Goal: Transaction & Acquisition: Purchase product/service

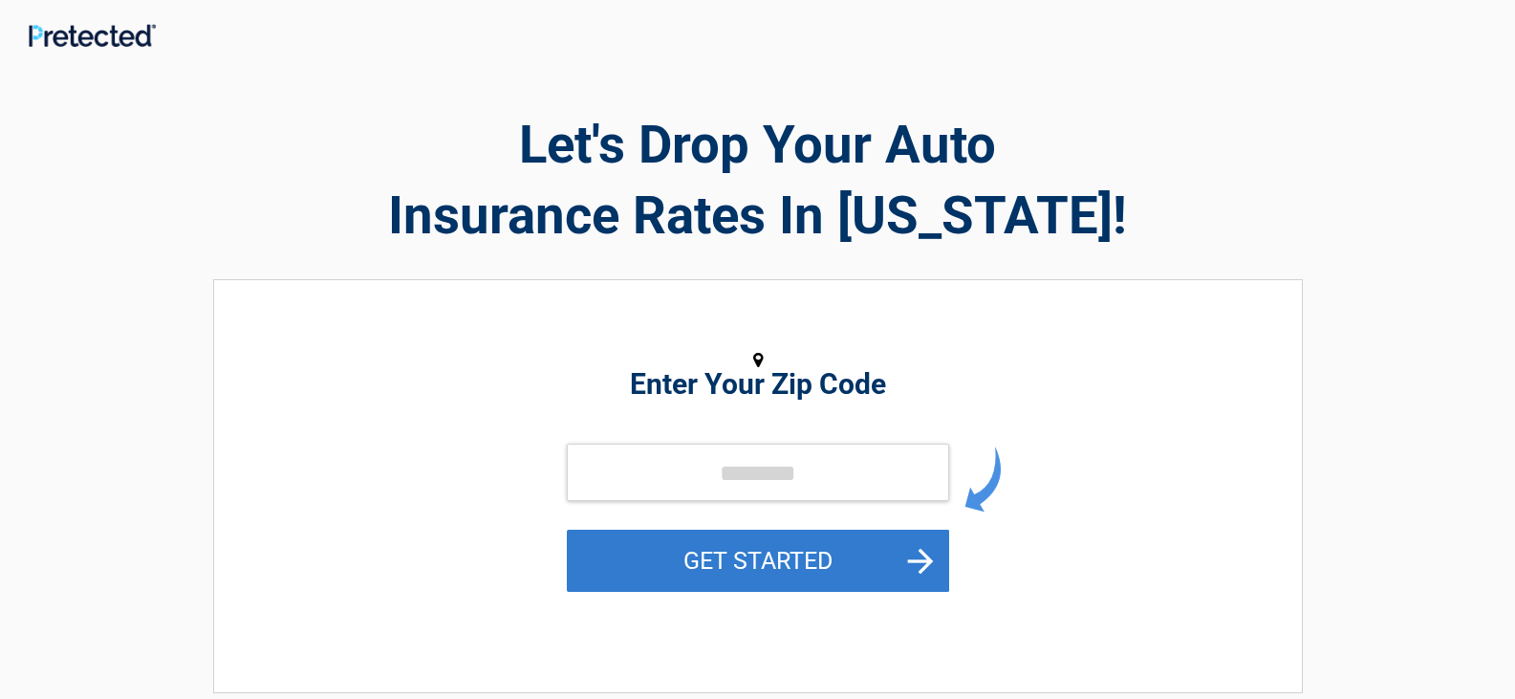
click at [785, 559] on button "GET STARTED" at bounding box center [758, 561] width 382 height 62
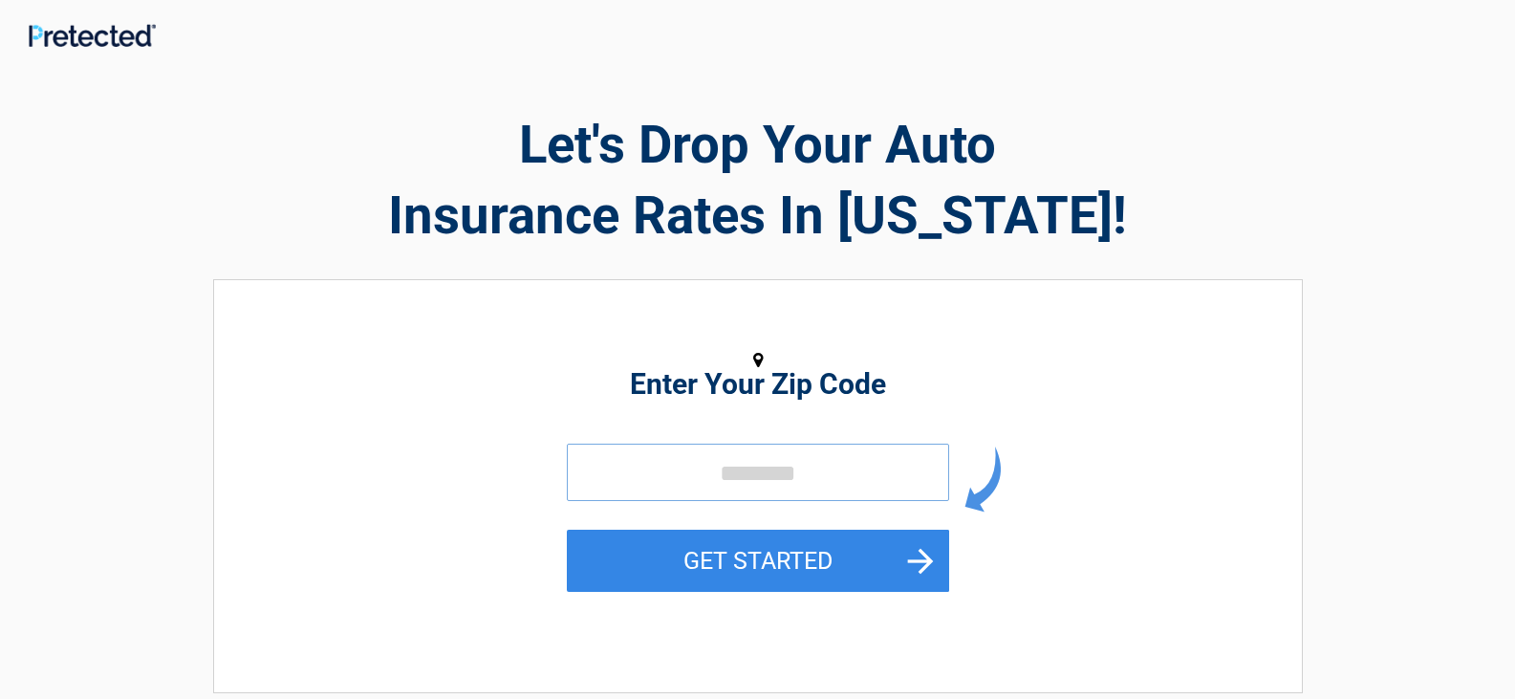
click at [703, 467] on input "tel" at bounding box center [758, 472] width 382 height 57
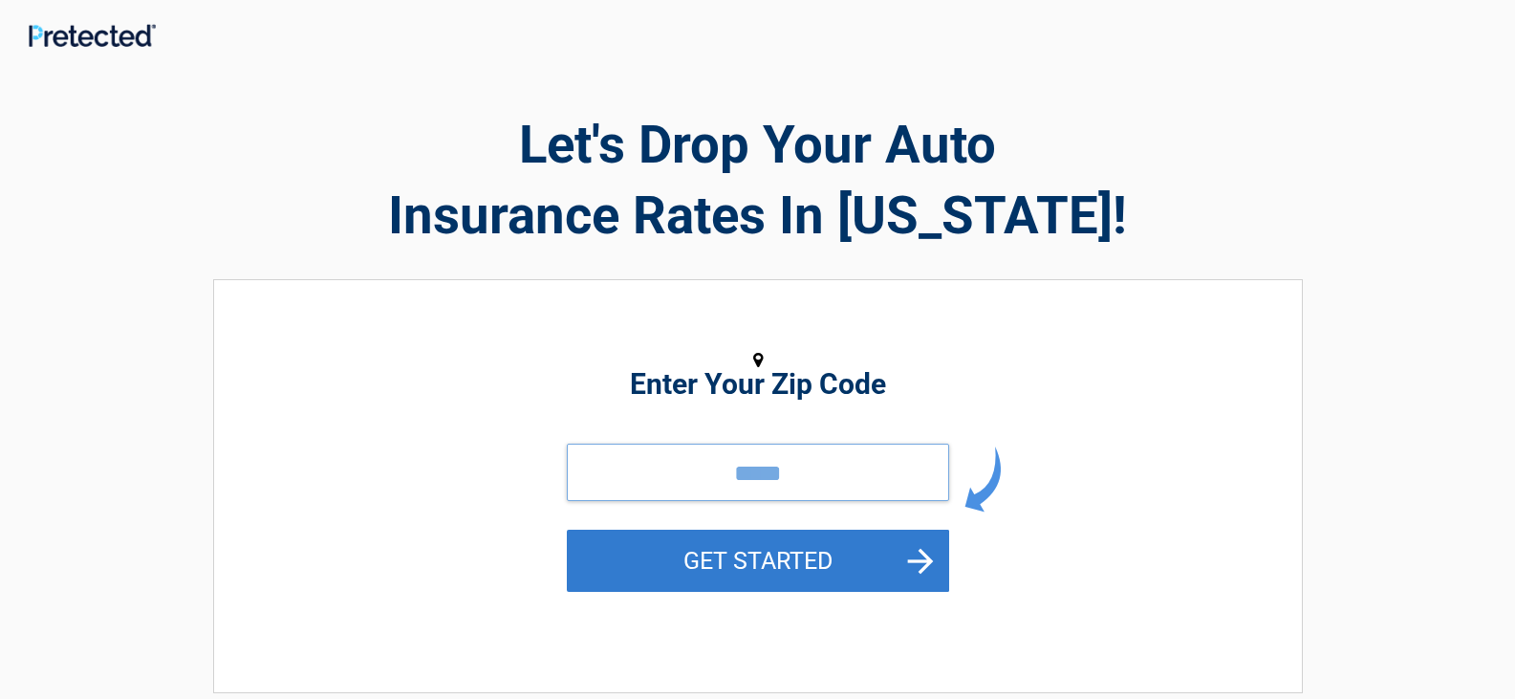
type input "*****"
click at [755, 548] on button "GET STARTED" at bounding box center [758, 561] width 382 height 62
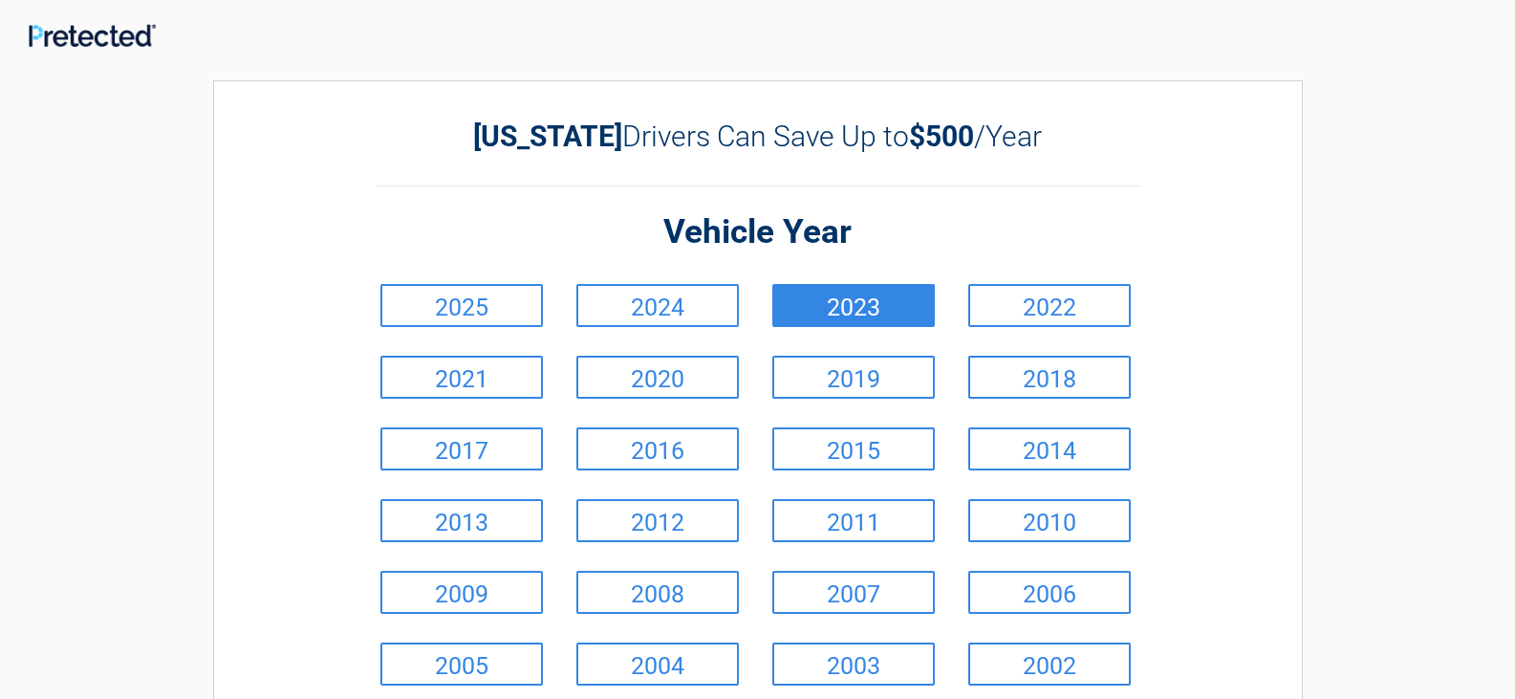
click at [800, 313] on link "2023" at bounding box center [854, 305] width 163 height 43
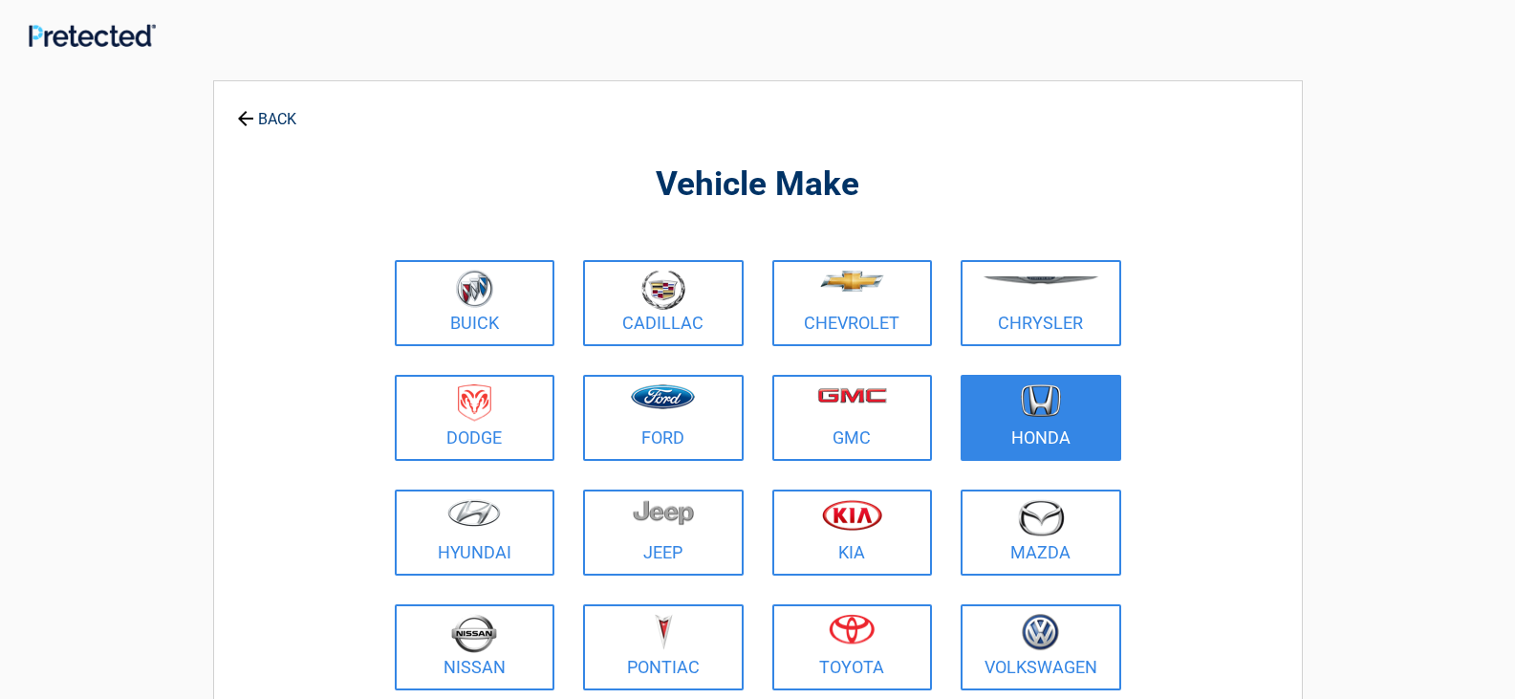
click at [1003, 431] on link "Honda" at bounding box center [1041, 418] width 161 height 86
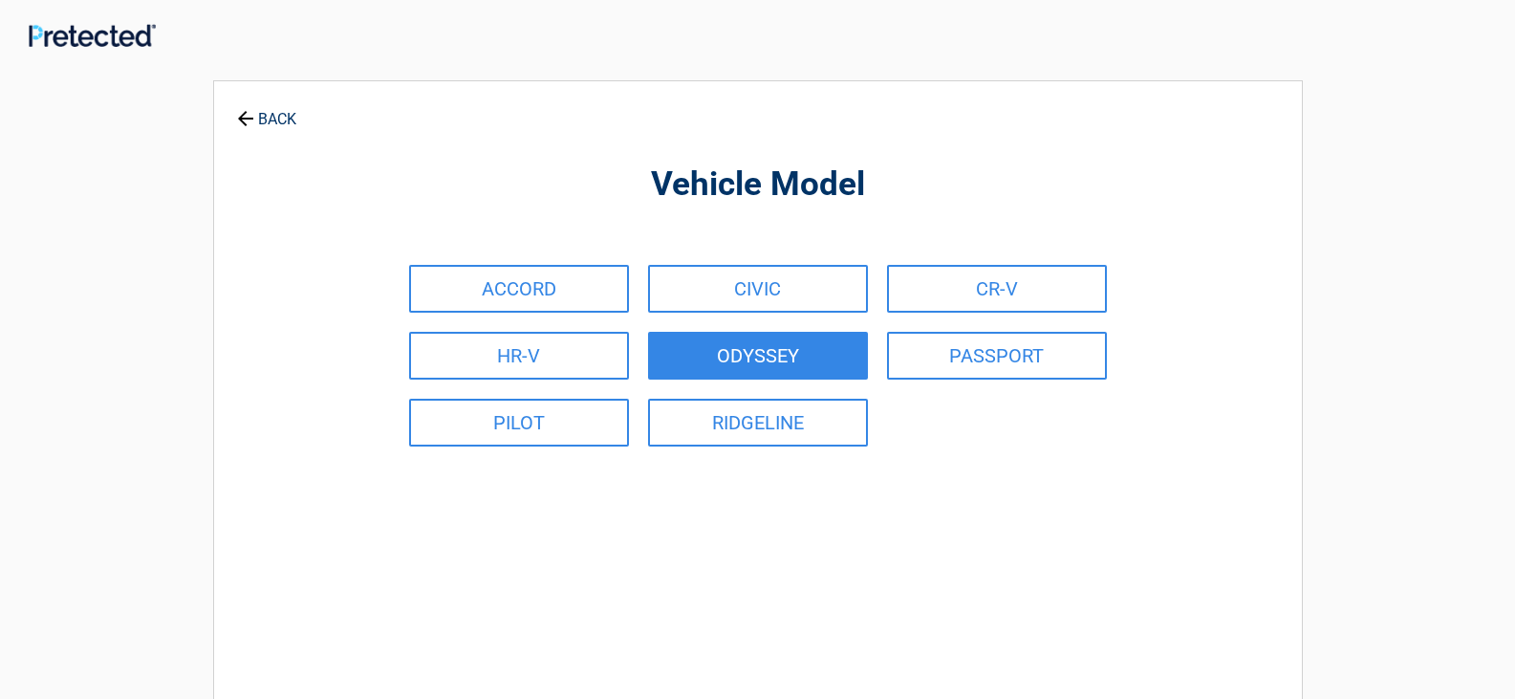
click at [702, 333] on link "ODYSSEY" at bounding box center [758, 356] width 220 height 48
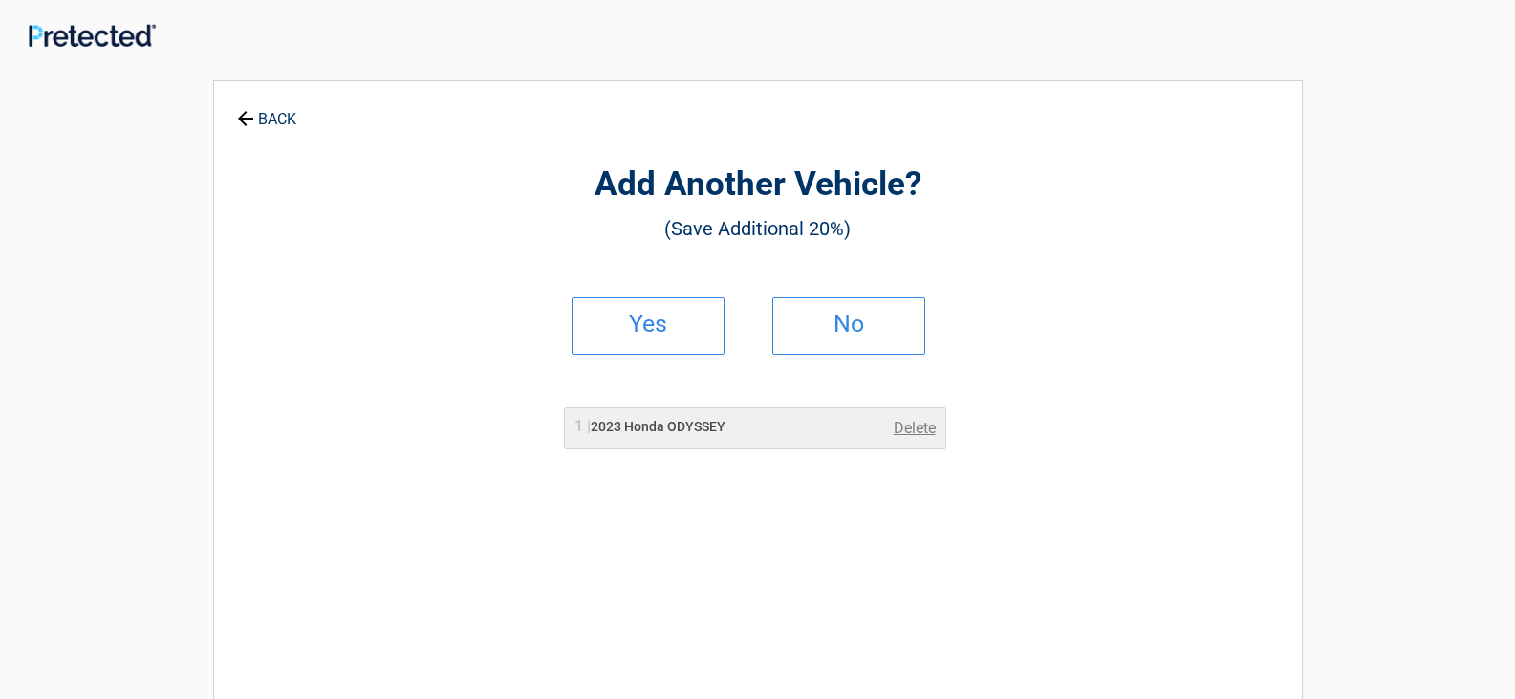
click at [702, 333] on link "Yes" at bounding box center [648, 325] width 153 height 57
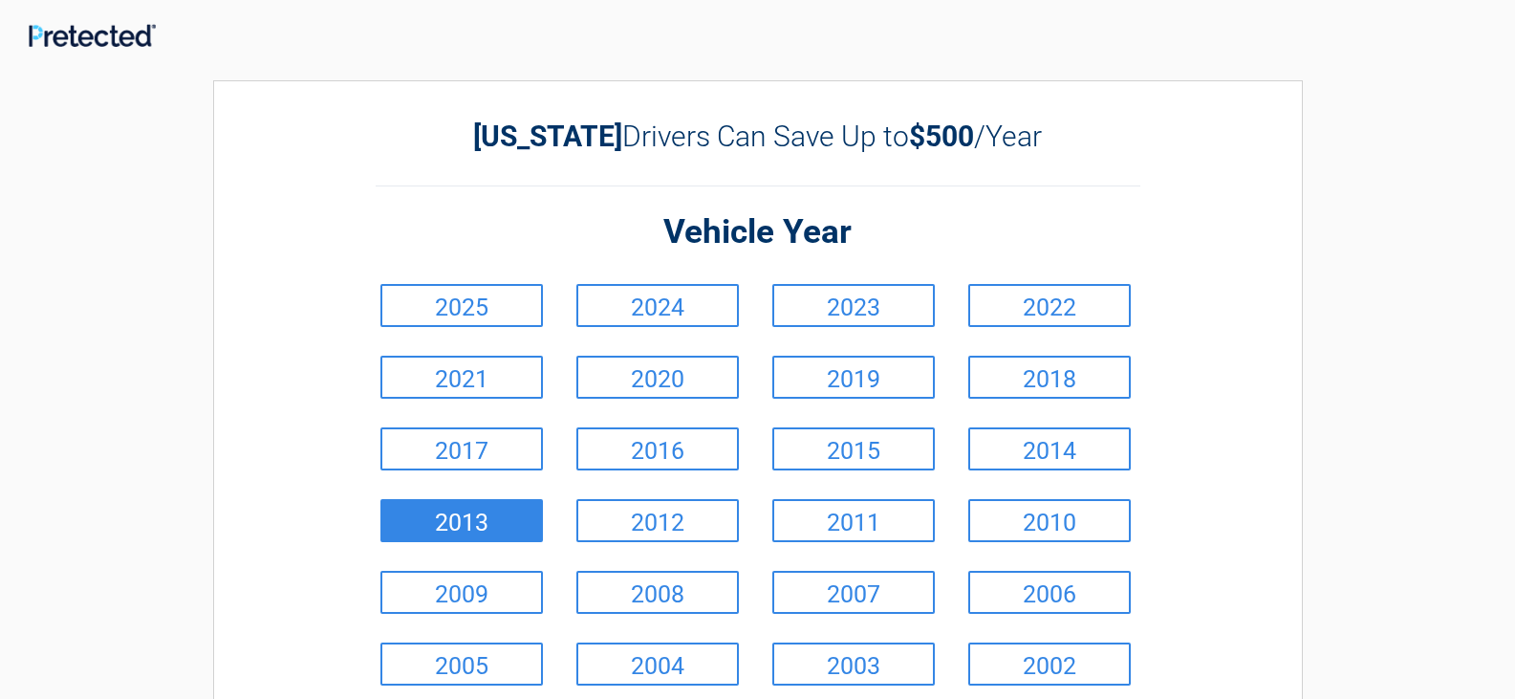
click at [473, 517] on link "2013" at bounding box center [462, 520] width 163 height 43
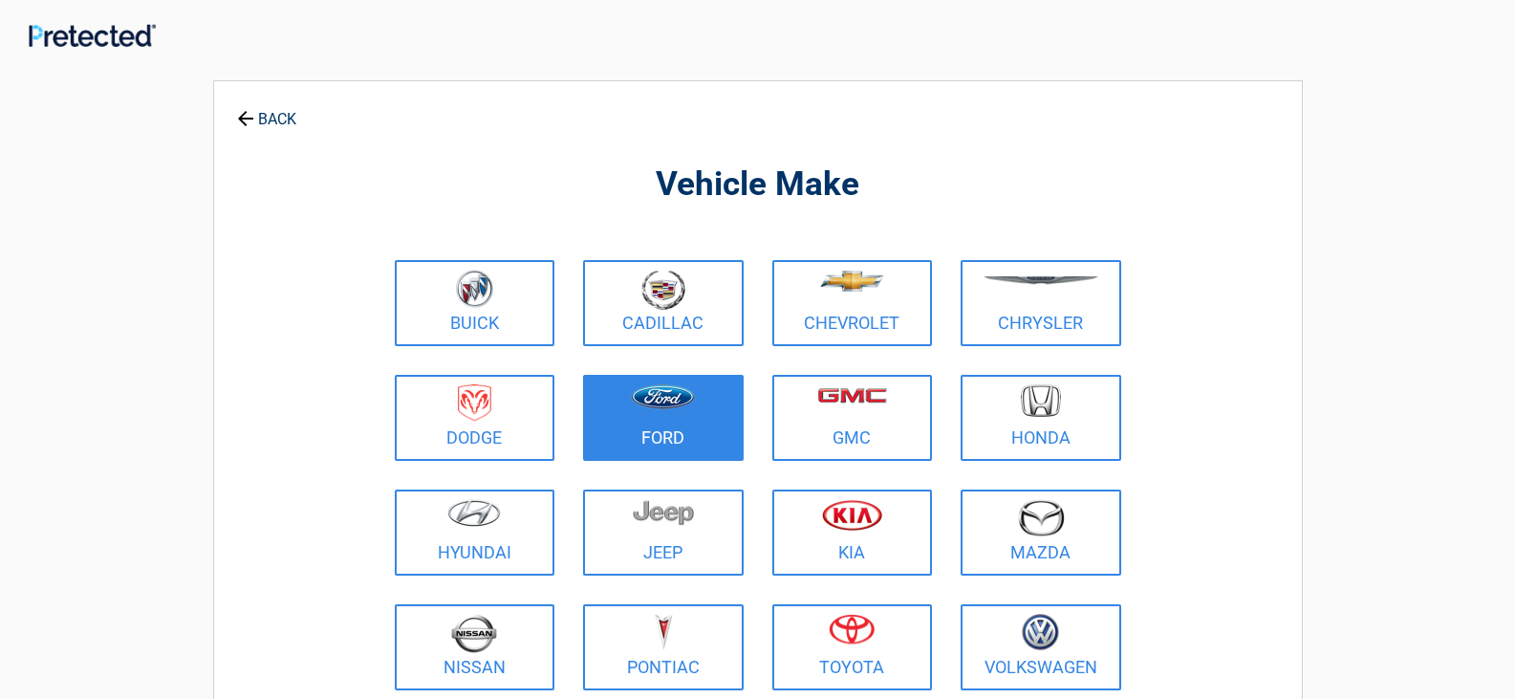
click at [655, 426] on link "Ford" at bounding box center [663, 418] width 161 height 86
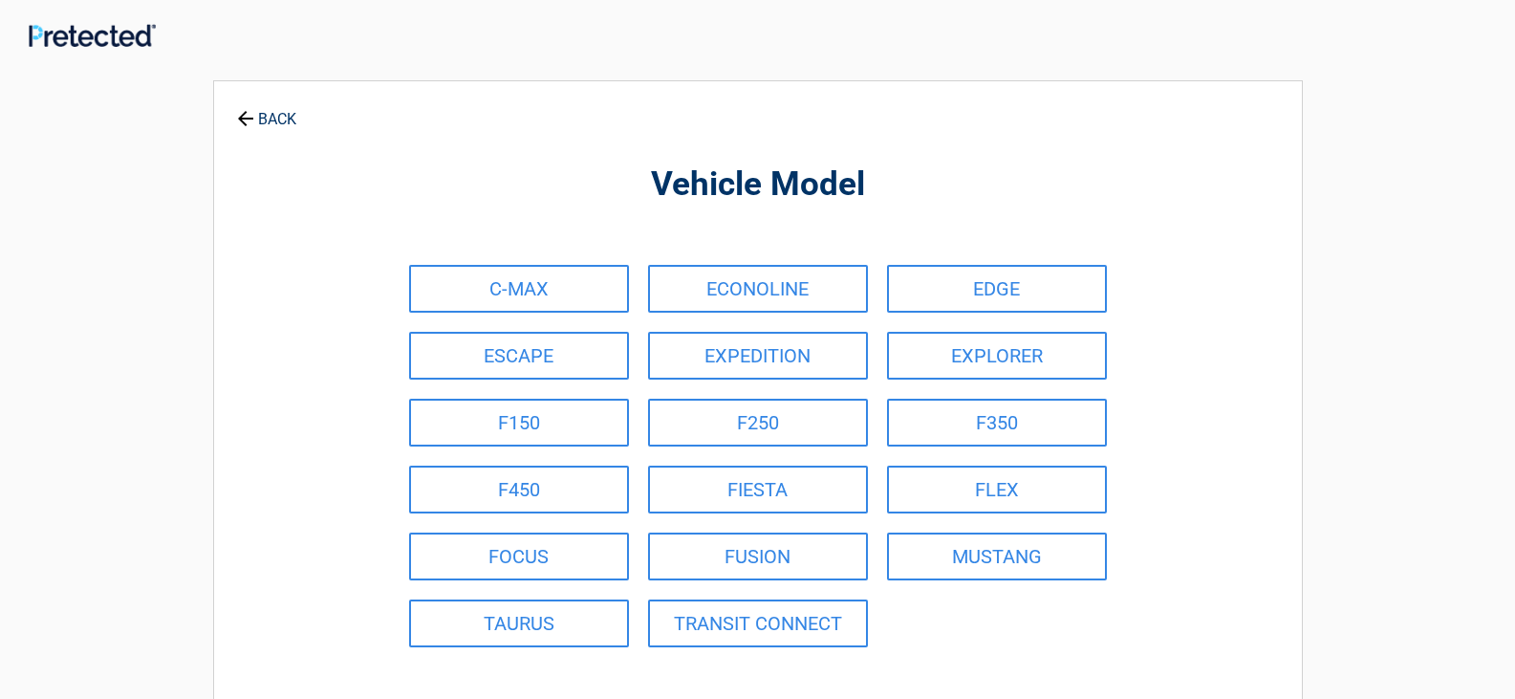
click at [655, 426] on link "F250" at bounding box center [758, 423] width 220 height 48
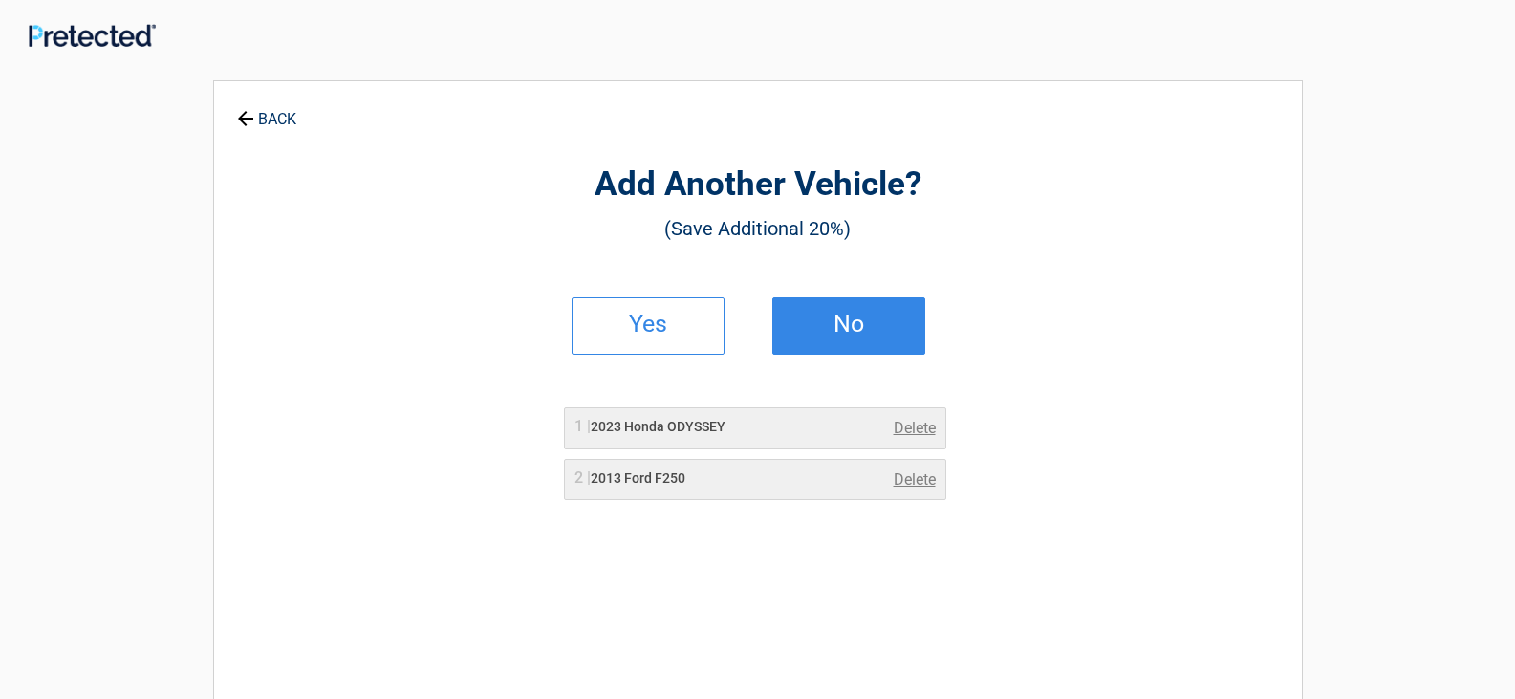
click at [843, 330] on h2 "No" at bounding box center [849, 323] width 113 height 13
